Goal: Information Seeking & Learning: Learn about a topic

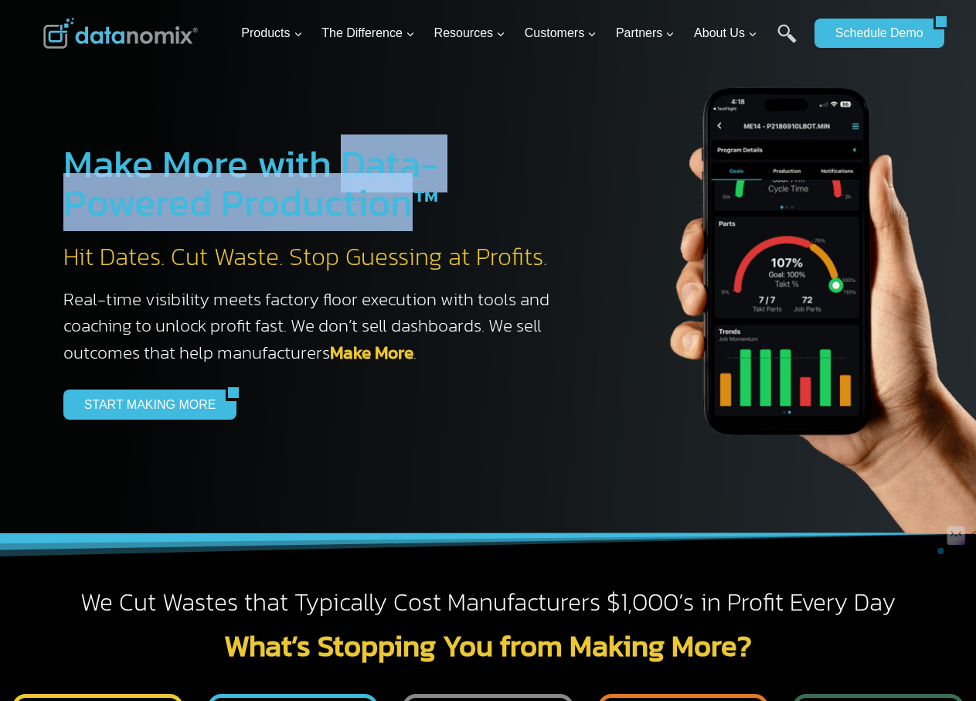
drag, startPoint x: 409, startPoint y: 209, endPoint x: 346, endPoint y: 155, distance: 82.8
click at [346, 155] on h1 "Make More with Data-Powered Production™" at bounding box center [314, 182] width 502 height 77
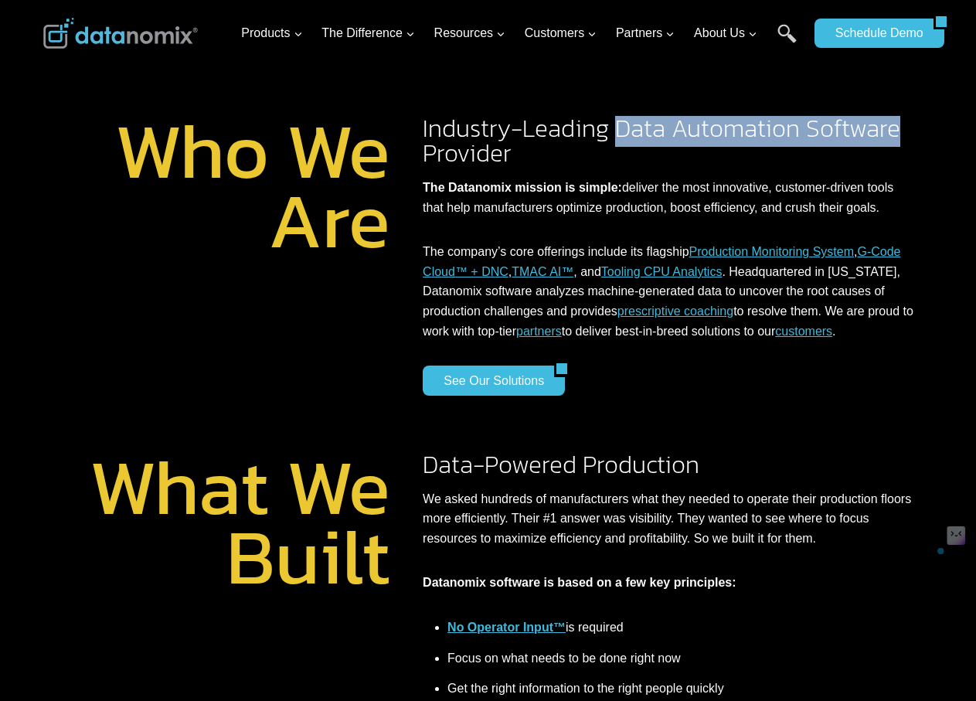
drag, startPoint x: 615, startPoint y: 129, endPoint x: 916, endPoint y: 114, distance: 300.9
click at [916, 114] on div "Who We Are Industry-Leading Data Automation Software Provider The Datanomix mis…" at bounding box center [488, 209] width 927 height 419
copy span "Data Automation Software"
